Goal: Information Seeking & Learning: Learn about a topic

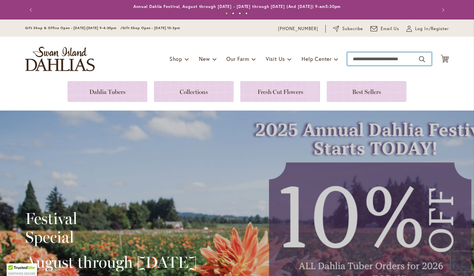
click at [365, 60] on input "Search" at bounding box center [389, 58] width 84 height 13
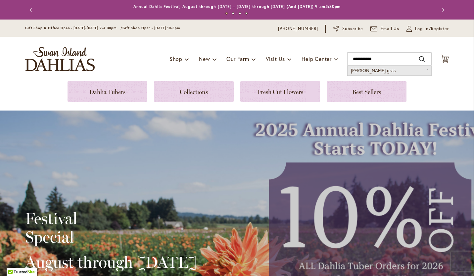
click at [367, 70] on span "mardis gras" at bounding box center [373, 70] width 45 height 6
type input "**********"
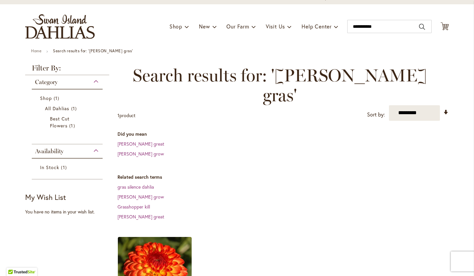
scroll to position [16, 0]
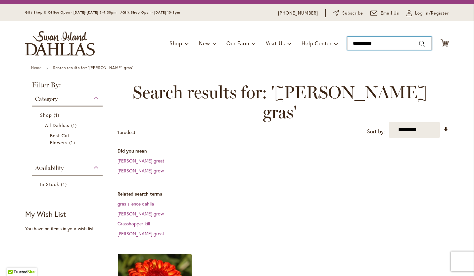
type input "**********"
click at [396, 44] on input "**********" at bounding box center [389, 43] width 84 height 13
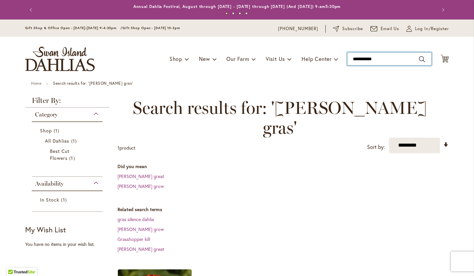
click at [376, 60] on input "**********" at bounding box center [389, 58] width 84 height 13
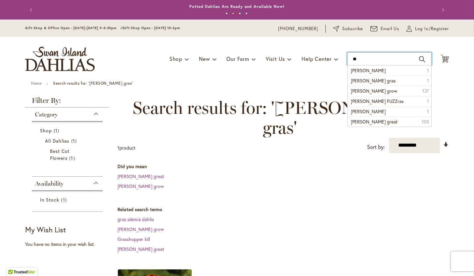
type input "*"
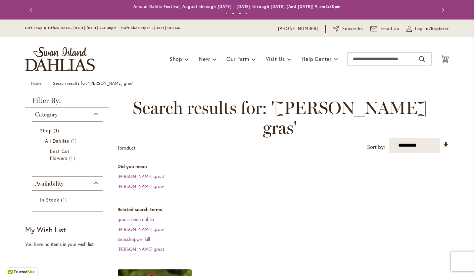
click at [93, 180] on div "Availability" at bounding box center [67, 182] width 71 height 11
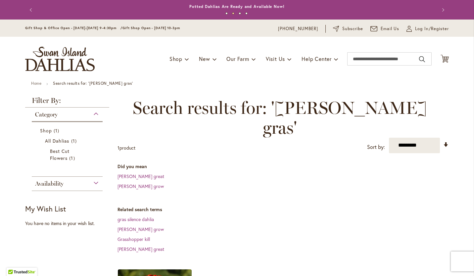
click at [92, 110] on div "Category" at bounding box center [67, 113] width 71 height 11
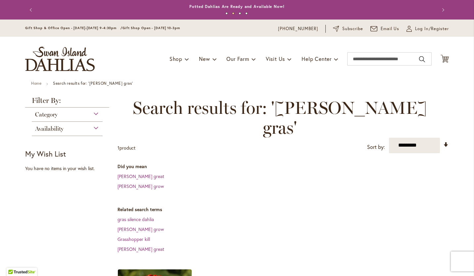
click at [92, 128] on div "Availability" at bounding box center [67, 127] width 71 height 11
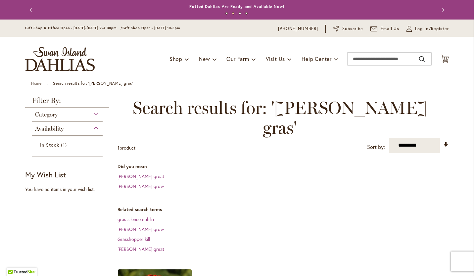
click at [92, 125] on div "Availability" at bounding box center [67, 127] width 71 height 11
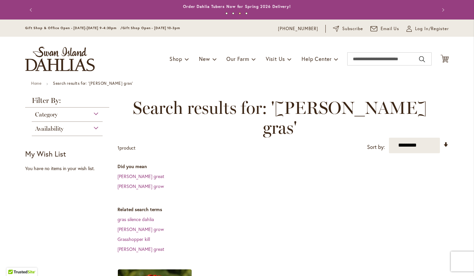
click at [92, 114] on div "Category" at bounding box center [67, 113] width 71 height 11
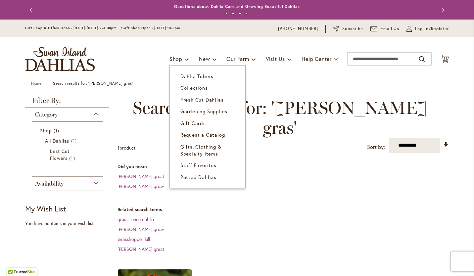
click at [171, 61] on span "Shop" at bounding box center [175, 58] width 13 height 7
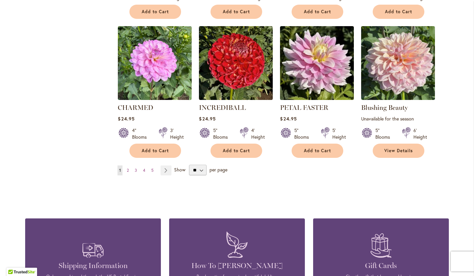
scroll to position [513, 0]
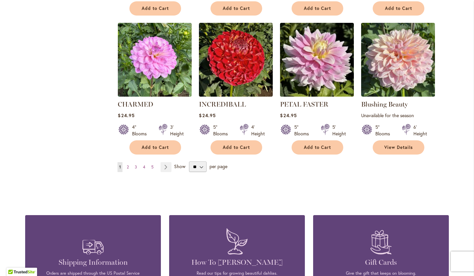
click at [127, 166] on span "2" at bounding box center [128, 167] width 2 height 5
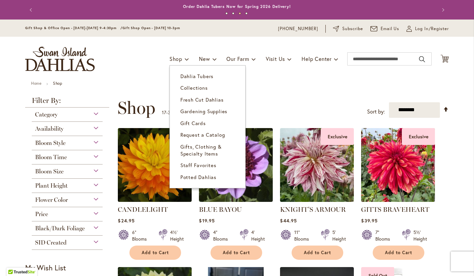
click at [180, 76] on span "Dahlia Tubers" at bounding box center [196, 76] width 33 height 7
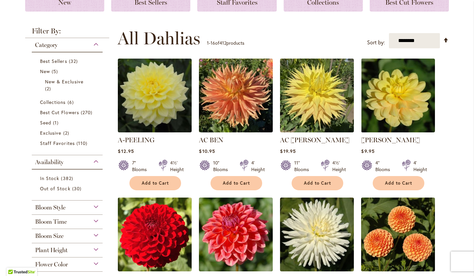
scroll to position [110, 0]
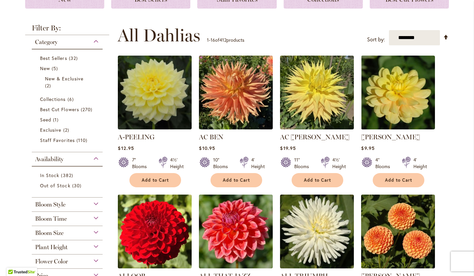
click at [91, 260] on div "Flower Color" at bounding box center [67, 260] width 71 height 11
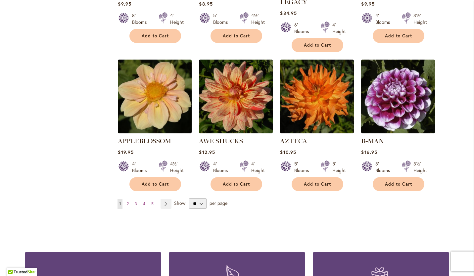
scroll to position [544, 0]
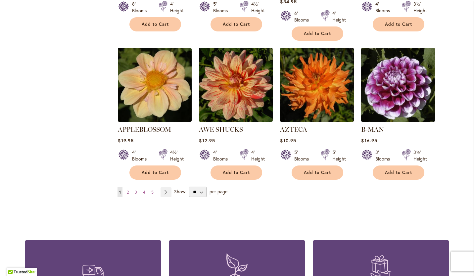
click at [127, 190] on span "2" at bounding box center [128, 192] width 2 height 5
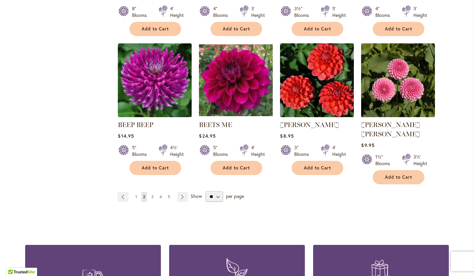
scroll to position [542, 0]
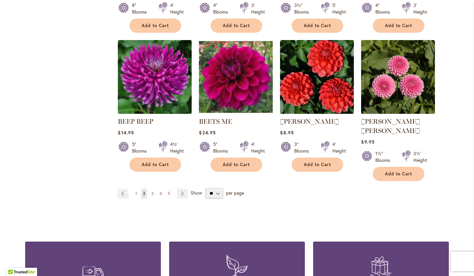
click at [151, 191] on span "3" at bounding box center [152, 193] width 2 height 5
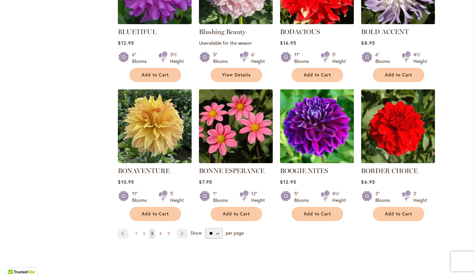
scroll to position [525, 0]
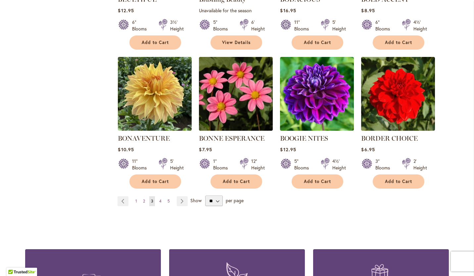
click at [159, 201] on span "4" at bounding box center [160, 201] width 2 height 5
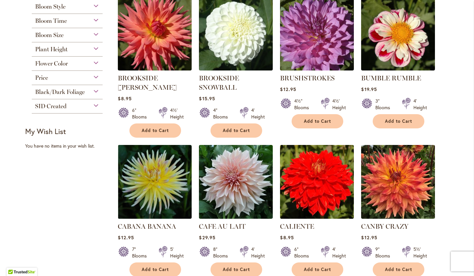
scroll to position [314, 0]
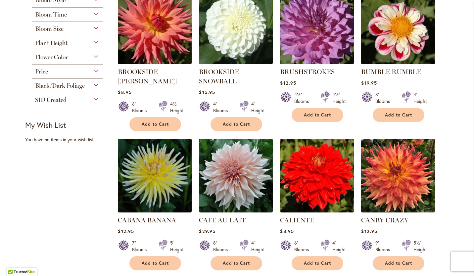
click at [467, 144] on div "Skip to Content Gift Shop & Office Open - Monday-Friday 9-4:30pm / Gift Shop Op…" at bounding box center [237, 239] width 474 height 1066
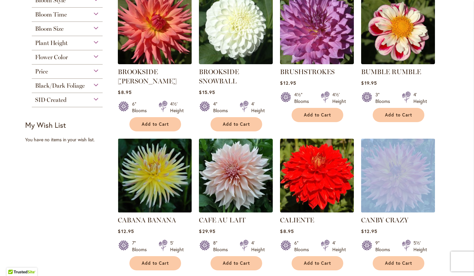
click at [467, 144] on div "Skip to Content Gift Shop & Office Open - Monday-Friday 9-4:30pm / Gift Shop Op…" at bounding box center [237, 239] width 474 height 1066
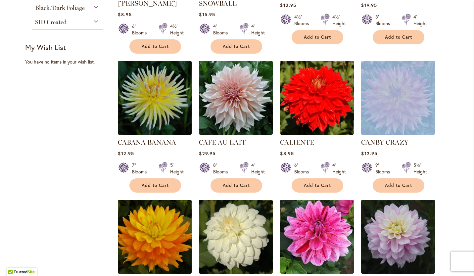
scroll to position [406, 0]
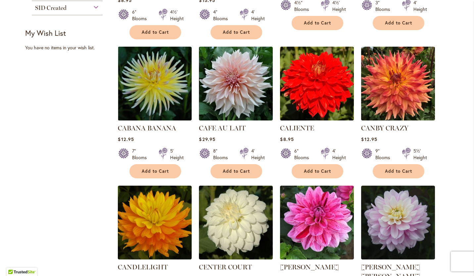
click at [446, 142] on ol "BRANDON MICHAEL Rating: 90% 2 Reviews $22.95 12" Blooms 3' Height" at bounding box center [283, 43] width 331 height 568
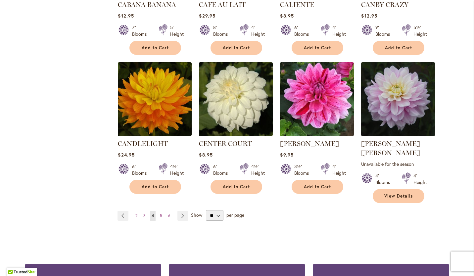
scroll to position [566, 0]
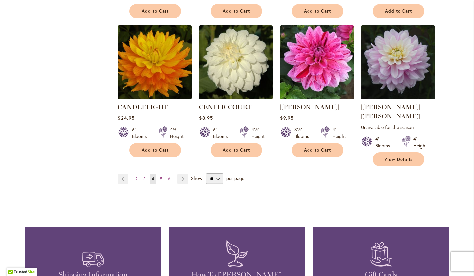
click at [160, 176] on span "5" at bounding box center [161, 178] width 2 height 5
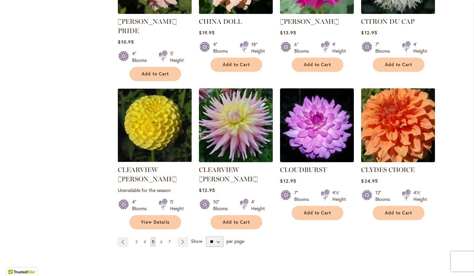
scroll to position [541, 0]
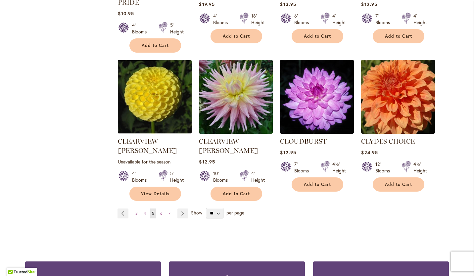
click at [160, 211] on span "6" at bounding box center [161, 213] width 2 height 5
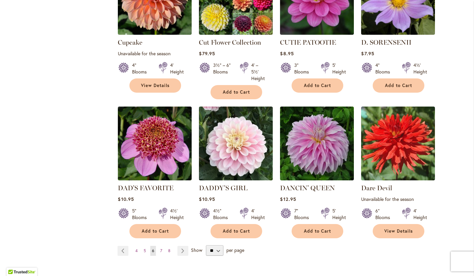
scroll to position [508, 0]
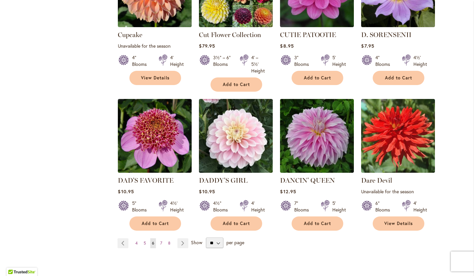
click at [160, 241] on span "7" at bounding box center [161, 243] width 2 height 5
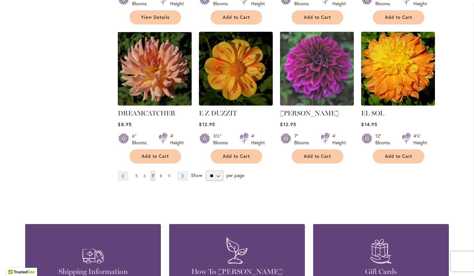
scroll to position [599, 0]
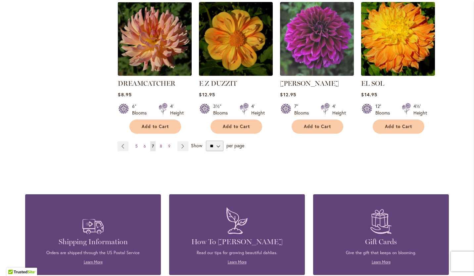
click at [160, 144] on span "8" at bounding box center [161, 146] width 2 height 5
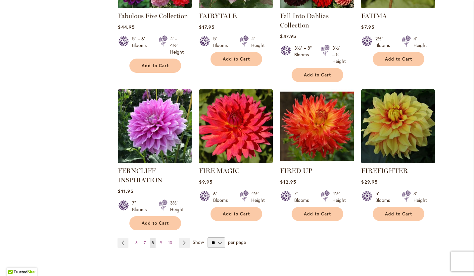
scroll to position [536, 0]
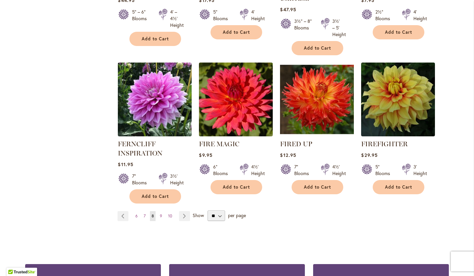
click at [160, 214] on span "9" at bounding box center [161, 216] width 2 height 5
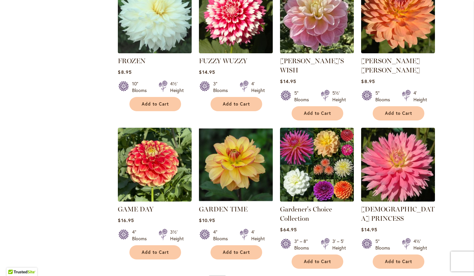
scroll to position [515, 0]
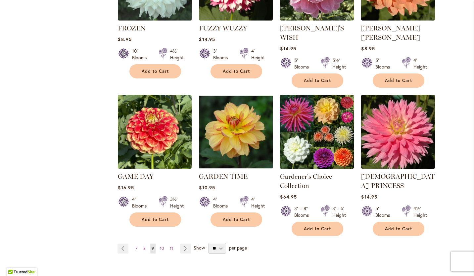
click at [161, 246] on span "10" at bounding box center [162, 248] width 4 height 5
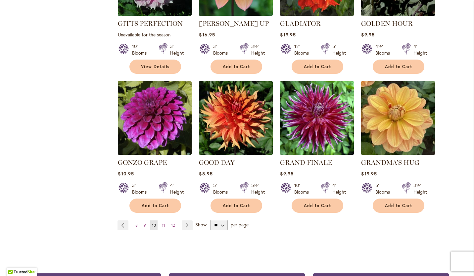
scroll to position [524, 0]
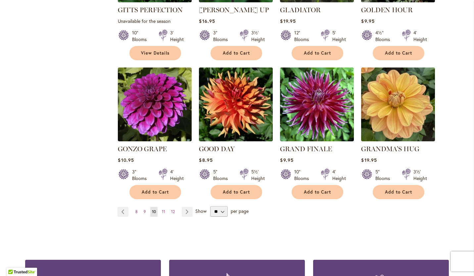
click at [162, 209] on span "11" at bounding box center [163, 211] width 3 height 5
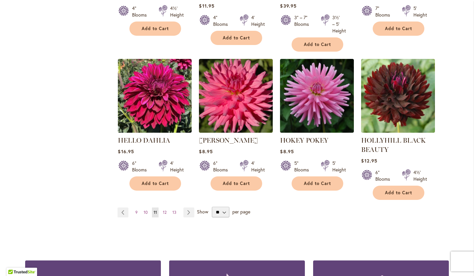
scroll to position [570, 0]
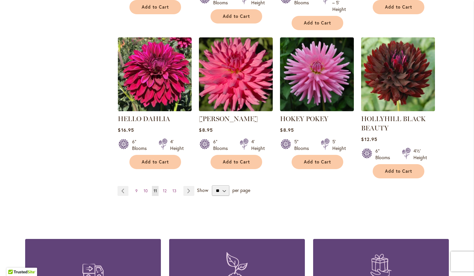
click at [163, 190] on span "12" at bounding box center [165, 190] width 4 height 5
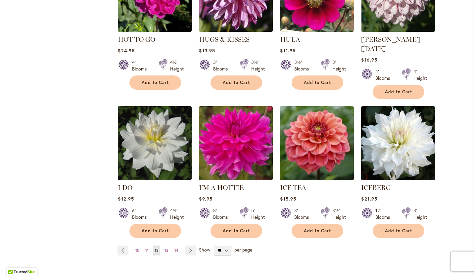
scroll to position [489, 0]
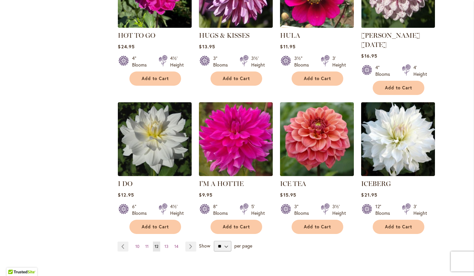
click at [165, 244] on span "13" at bounding box center [167, 246] width 4 height 5
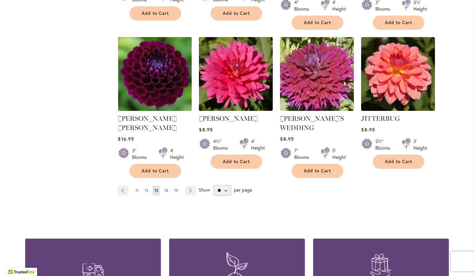
scroll to position [567, 0]
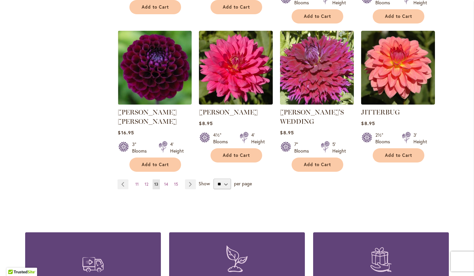
click at [165, 182] on span "14" at bounding box center [166, 184] width 4 height 5
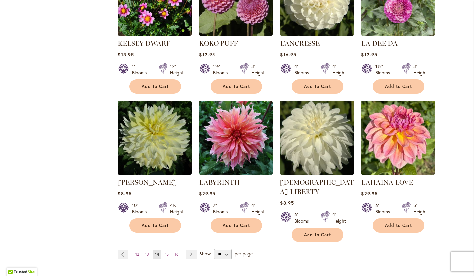
scroll to position [486, 0]
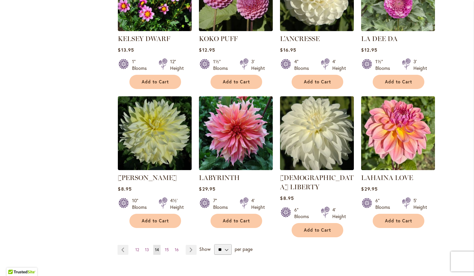
click at [167, 245] on link "Page 15" at bounding box center [166, 250] width 7 height 10
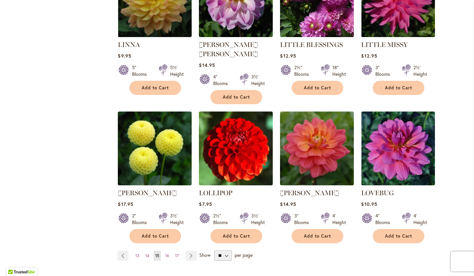
scroll to position [490, 0]
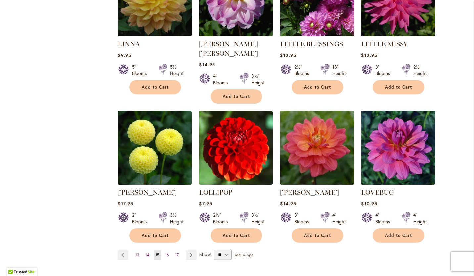
click at [166, 253] on span "16" at bounding box center [167, 255] width 4 height 5
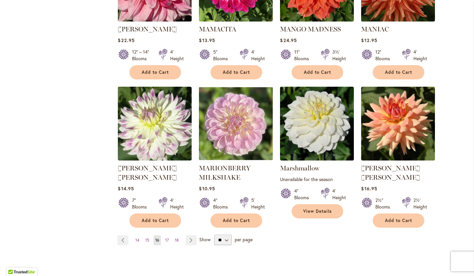
scroll to position [534, 0]
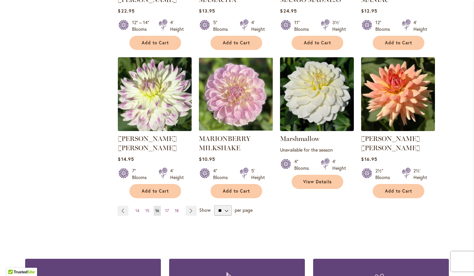
click at [165, 208] on span "17" at bounding box center [167, 210] width 4 height 5
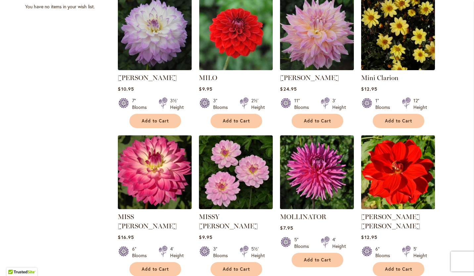
scroll to position [488, 0]
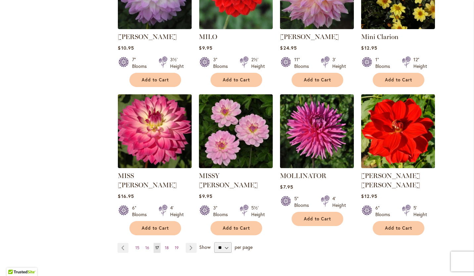
click at [166, 245] on span "18" at bounding box center [167, 247] width 4 height 5
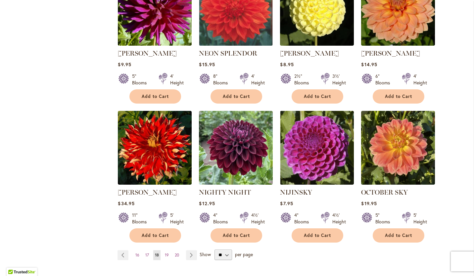
scroll to position [502, 0]
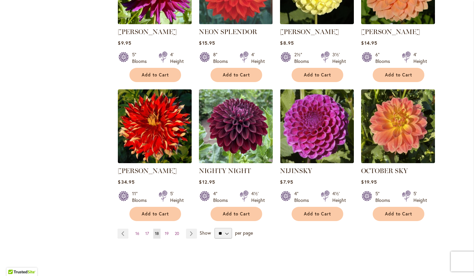
click at [165, 231] on span "19" at bounding box center [167, 233] width 4 height 5
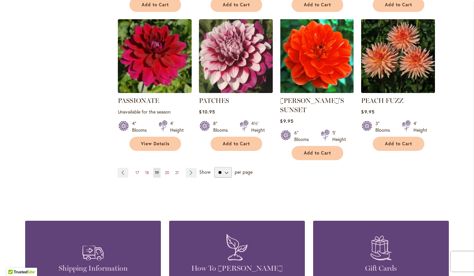
scroll to position [574, 0]
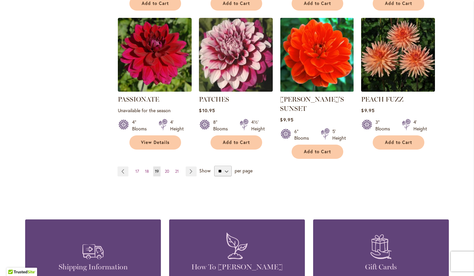
click at [165, 169] on span "20" at bounding box center [167, 171] width 4 height 5
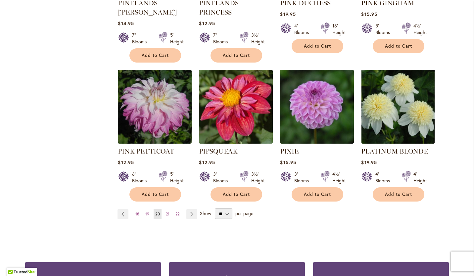
scroll to position [549, 0]
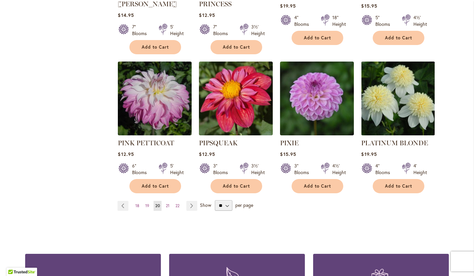
drag, startPoint x: 164, startPoint y: 184, endPoint x: 171, endPoint y: 178, distance: 9.2
click at [166, 203] on span "21" at bounding box center [168, 205] width 4 height 5
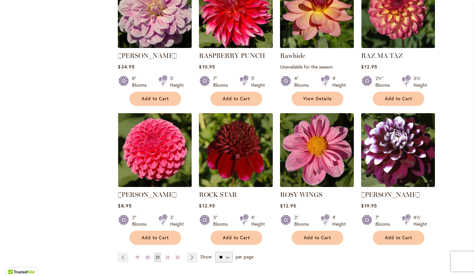
scroll to position [482, 0]
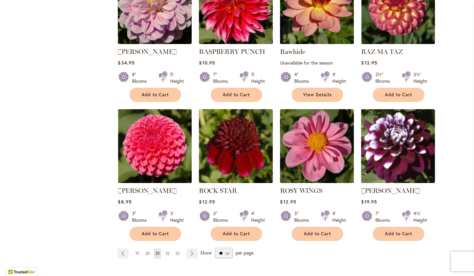
click at [166, 251] on span "22" at bounding box center [168, 253] width 4 height 5
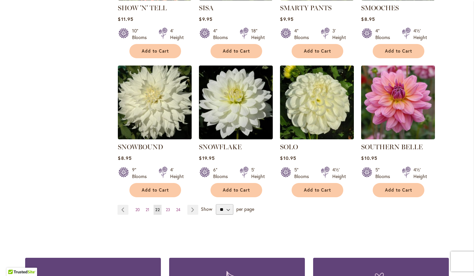
scroll to position [557, 0]
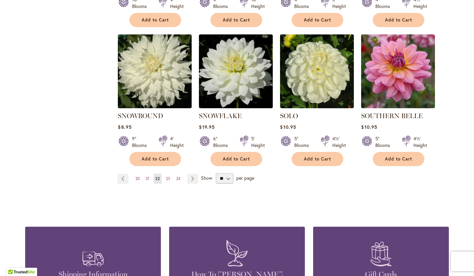
click at [167, 176] on span "23" at bounding box center [168, 178] width 4 height 5
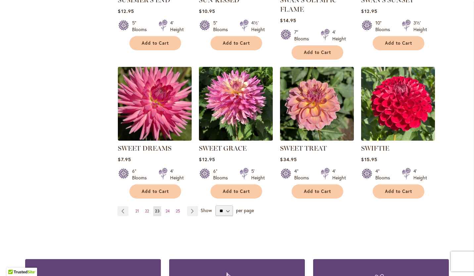
scroll to position [534, 0]
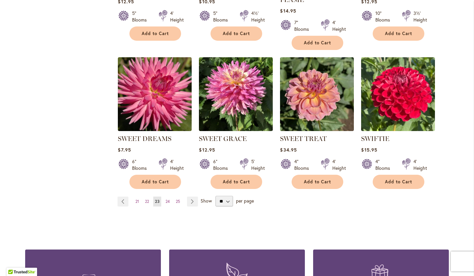
click at [166, 199] on span "24" at bounding box center [168, 201] width 4 height 5
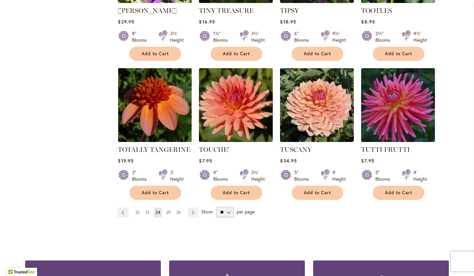
scroll to position [525, 0]
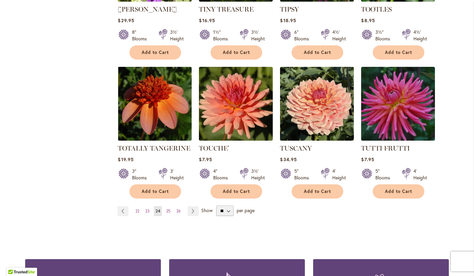
click at [167, 209] on span "25" at bounding box center [168, 211] width 4 height 5
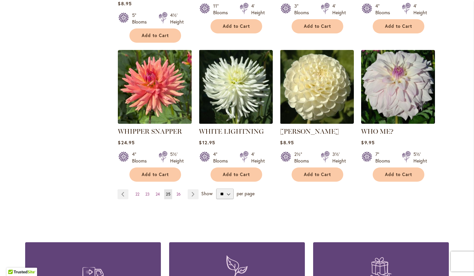
scroll to position [546, 0]
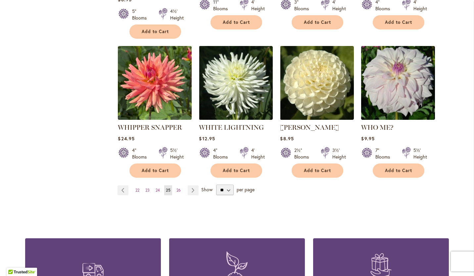
click at [177, 188] on span "26" at bounding box center [178, 190] width 4 height 5
